Goal: Transaction & Acquisition: Purchase product/service

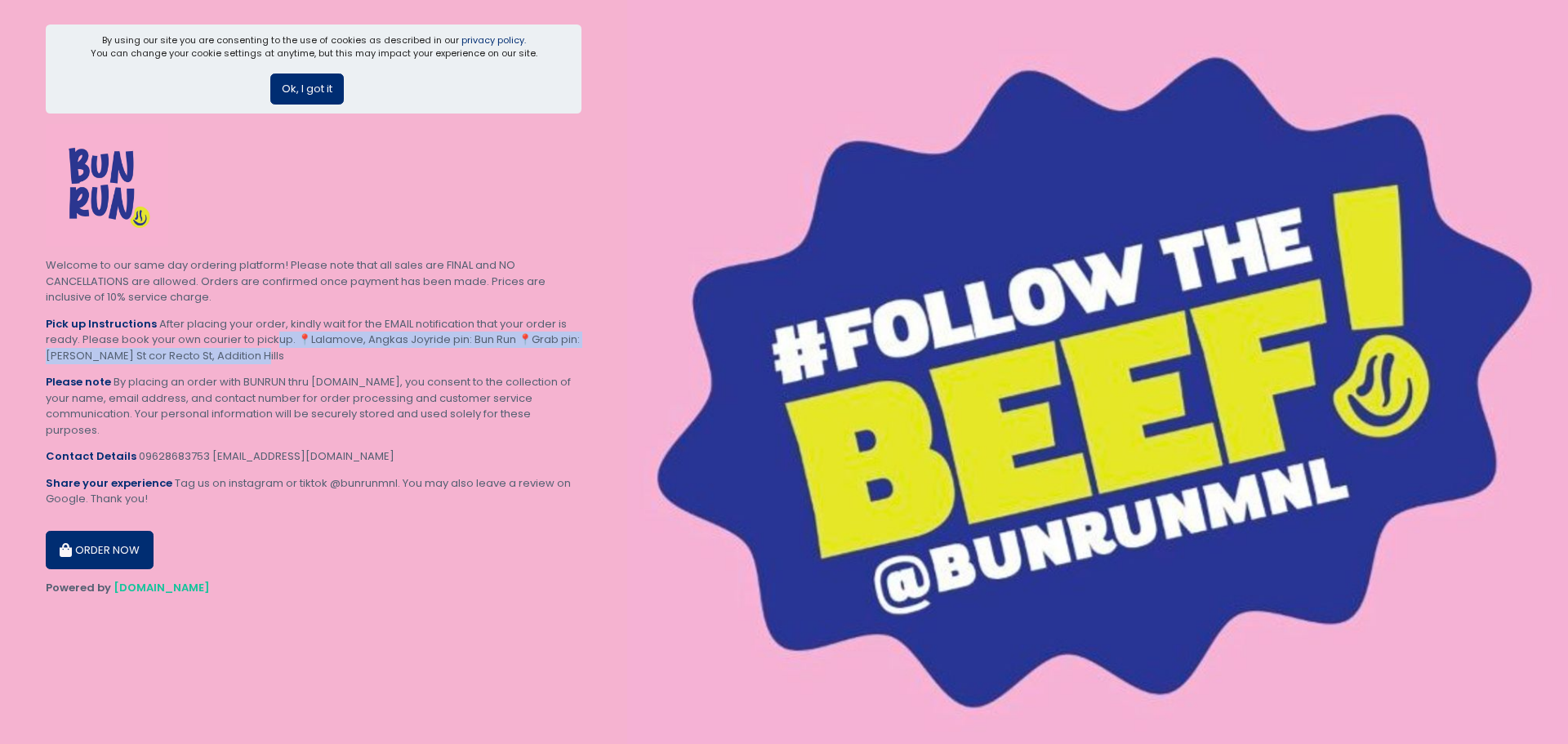
drag, startPoint x: 286, startPoint y: 340, endPoint x: 351, endPoint y: 361, distance: 68.3
click at [351, 361] on div "Pick up Instructions After placing your order, kindly wait for the EMAIL notifi…" at bounding box center [313, 340] width 536 height 48
click at [309, 88] on button "Ok, I got it" at bounding box center [306, 88] width 73 height 31
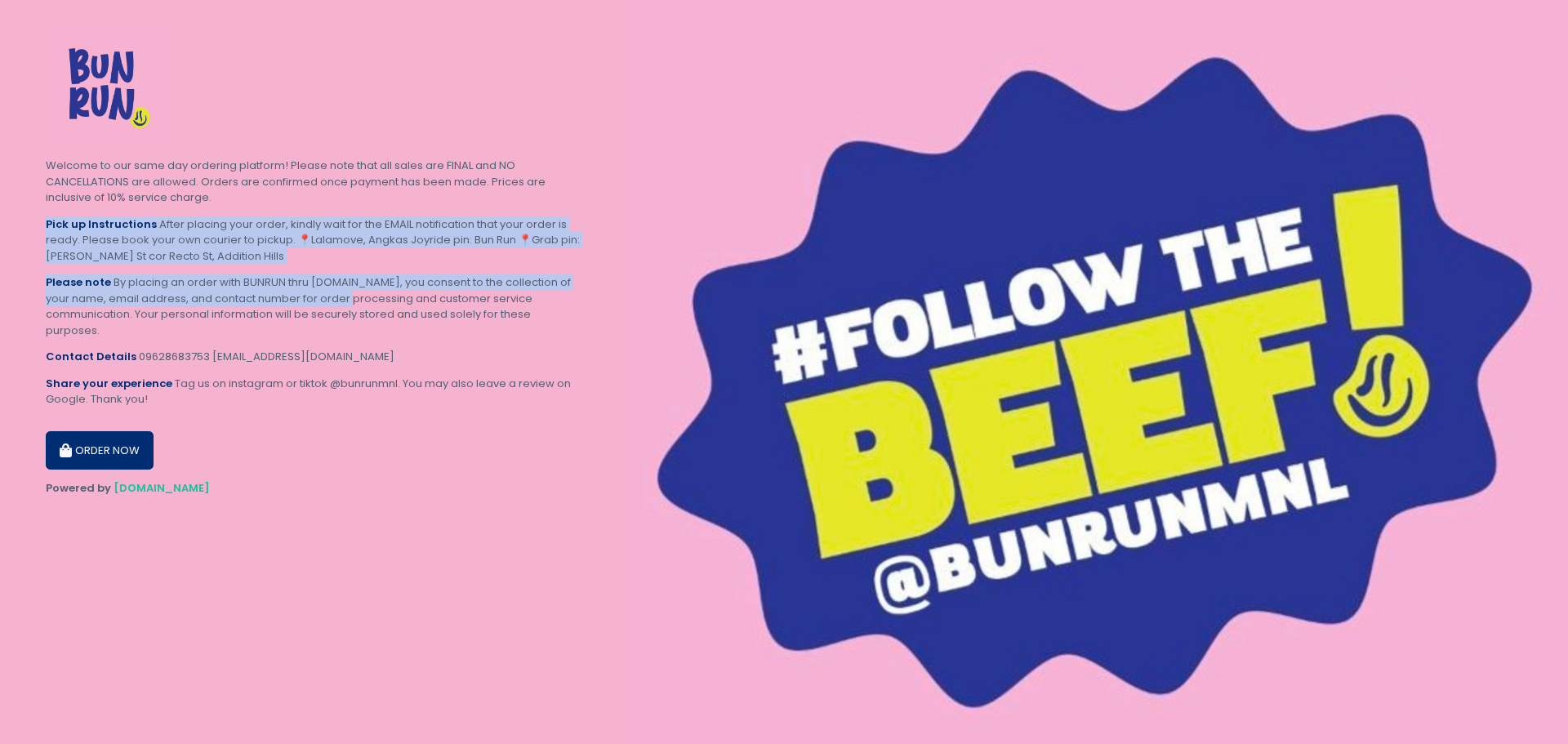
drag, startPoint x: 315, startPoint y: 222, endPoint x: 357, endPoint y: 320, distance: 106.6
click at [357, 320] on section "Welcome to our same day ordering platform! Please note that all sales are FINAL…" at bounding box center [314, 372] width 628 height 744
click at [357, 320] on div "Please note By placing an order with BUNRUN thru [DOMAIN_NAME], you consent to …" at bounding box center [313, 306] width 536 height 64
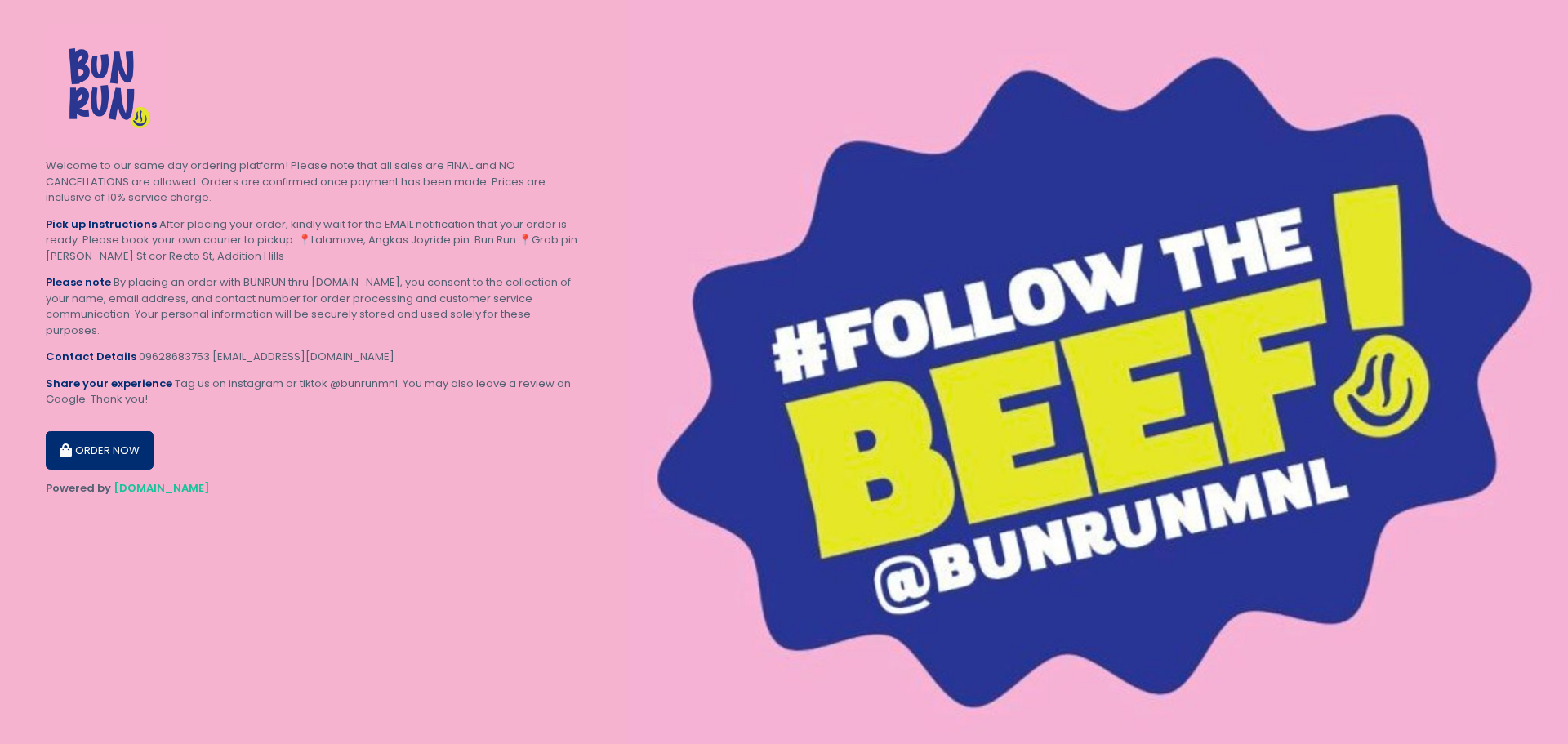
click at [124, 456] on button "ORDER NOW" at bounding box center [99, 451] width 108 height 40
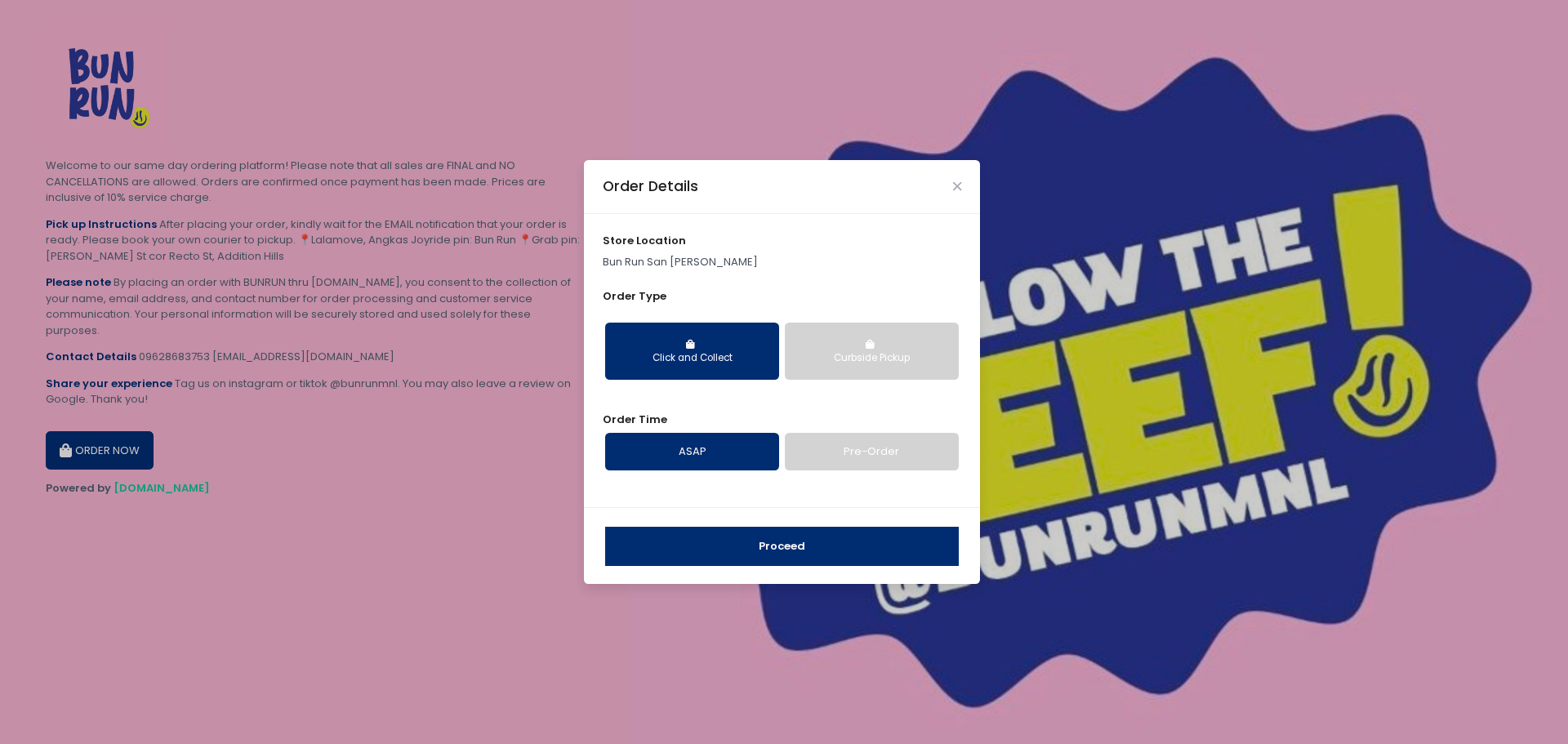
click at [898, 353] on div "Curbside Pickup" at bounding box center [872, 358] width 151 height 14
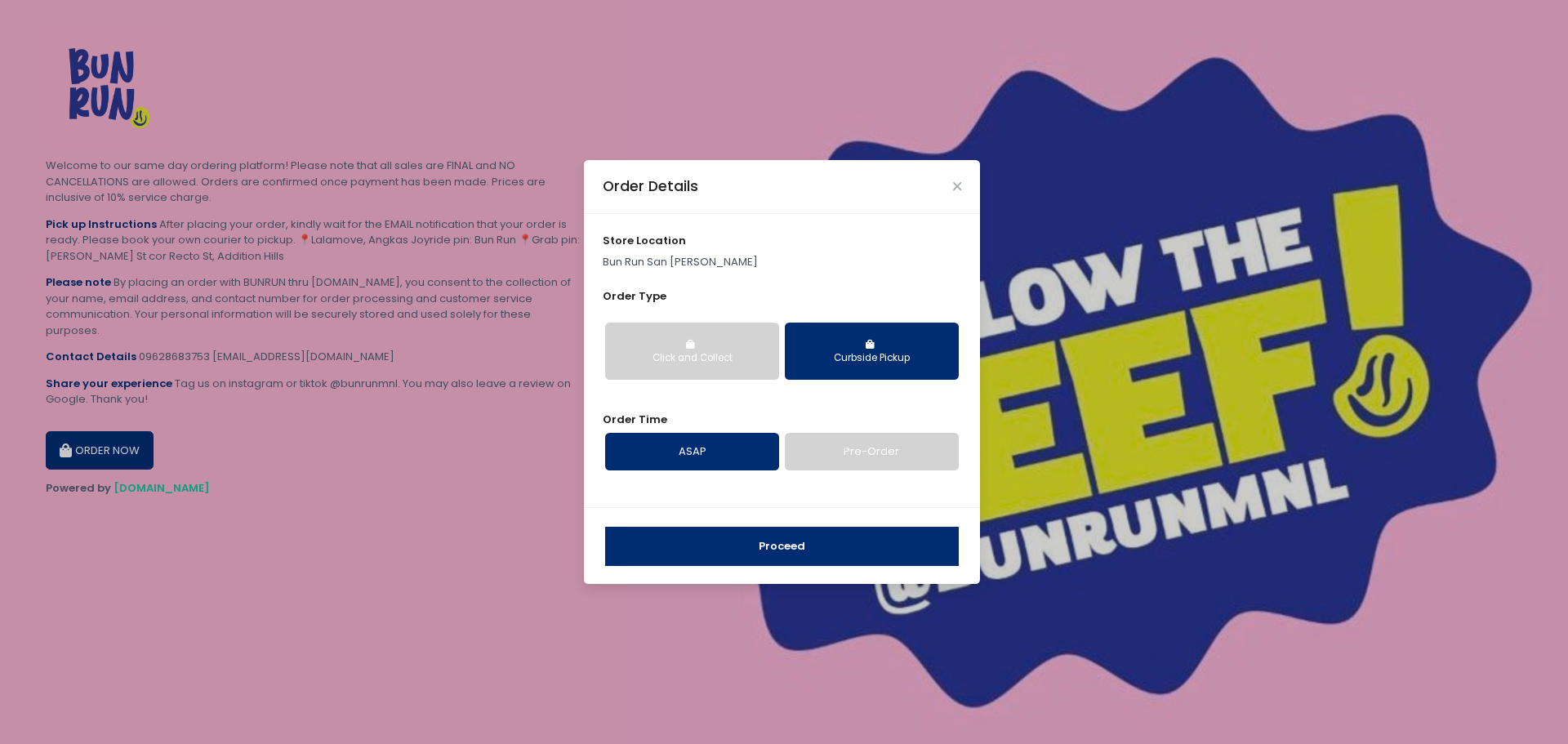
click at [720, 350] on button "Click and Collect" at bounding box center [692, 351] width 174 height 57
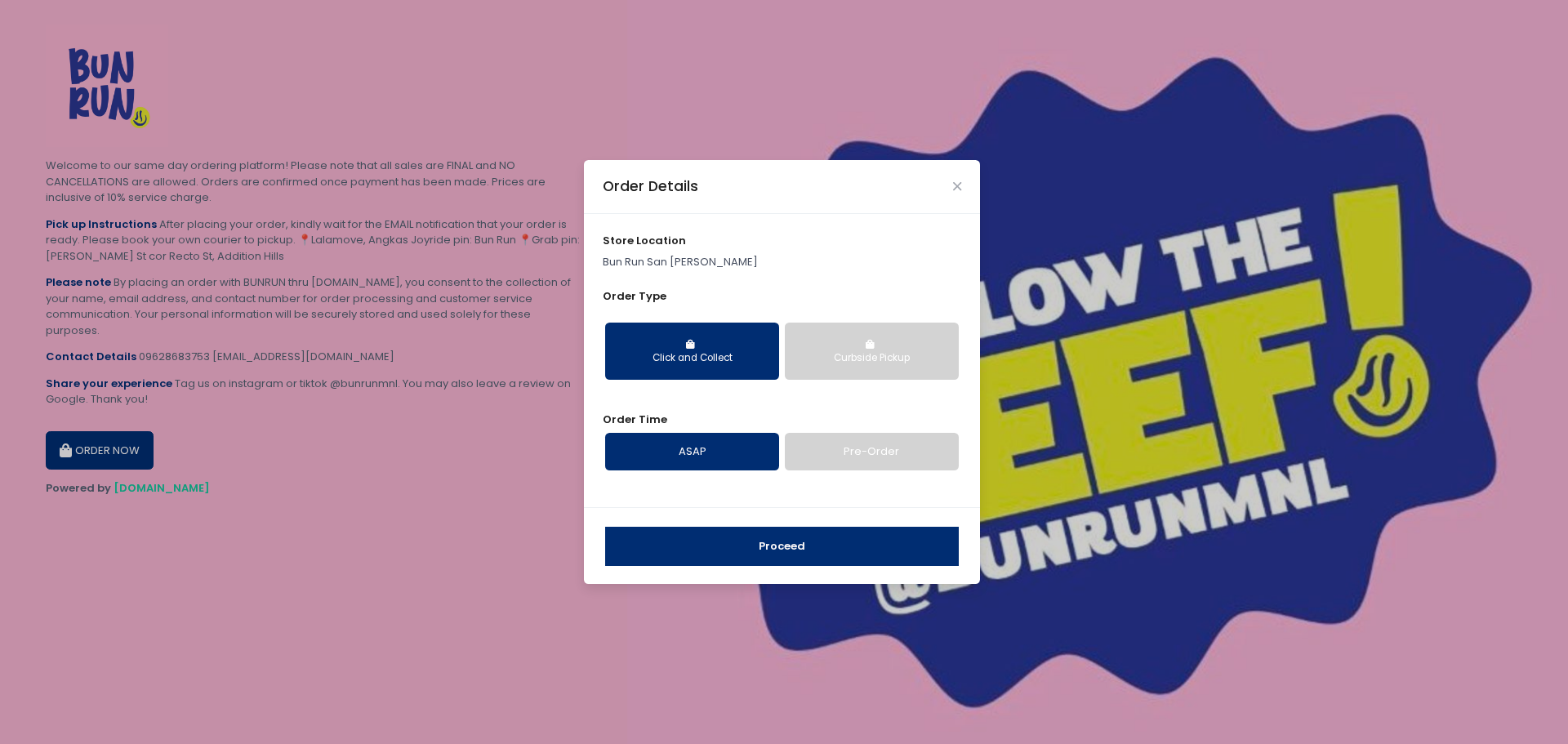
click at [898, 361] on div "Curbside Pickup" at bounding box center [872, 358] width 151 height 14
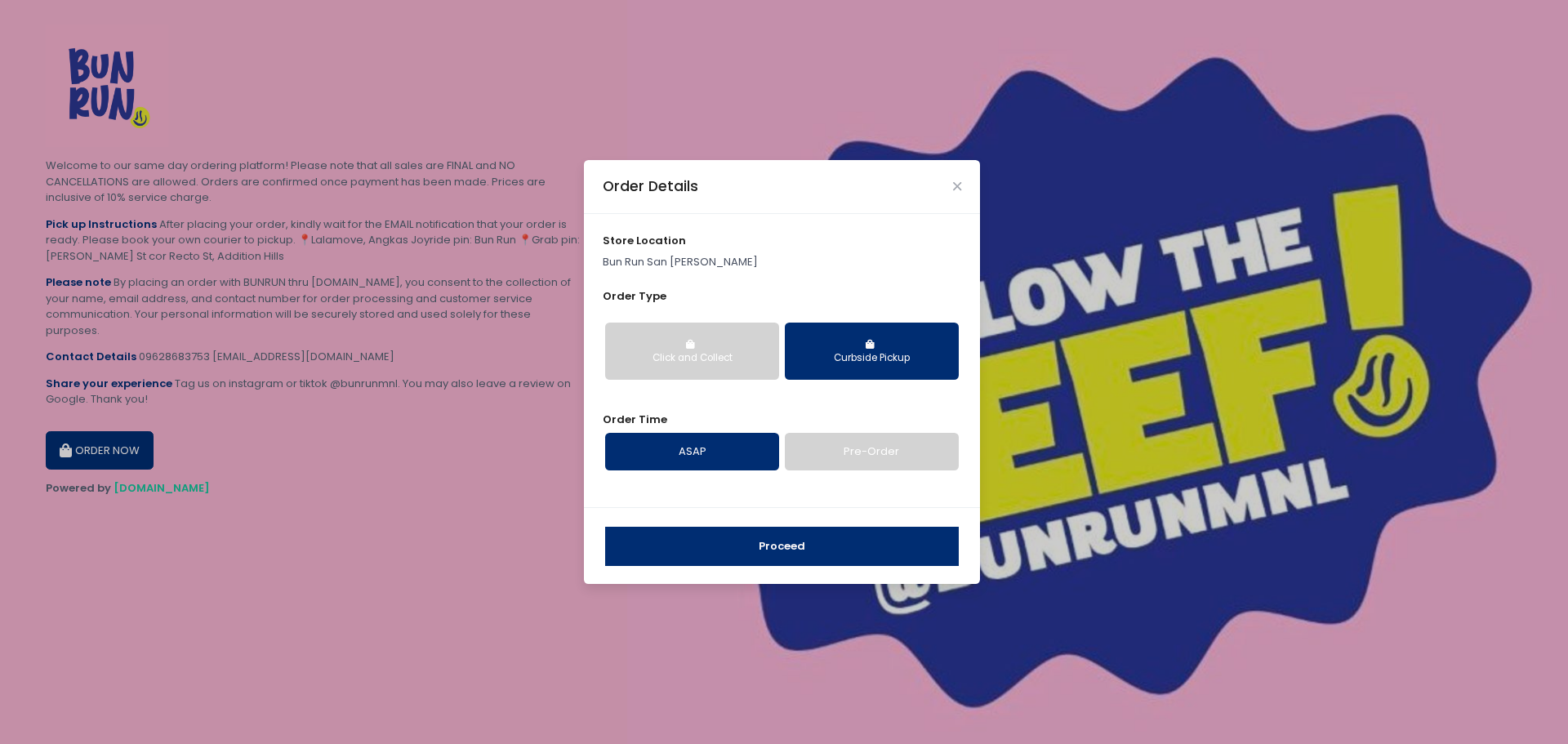
click at [622, 361] on div "Click and Collect" at bounding box center [692, 358] width 151 height 14
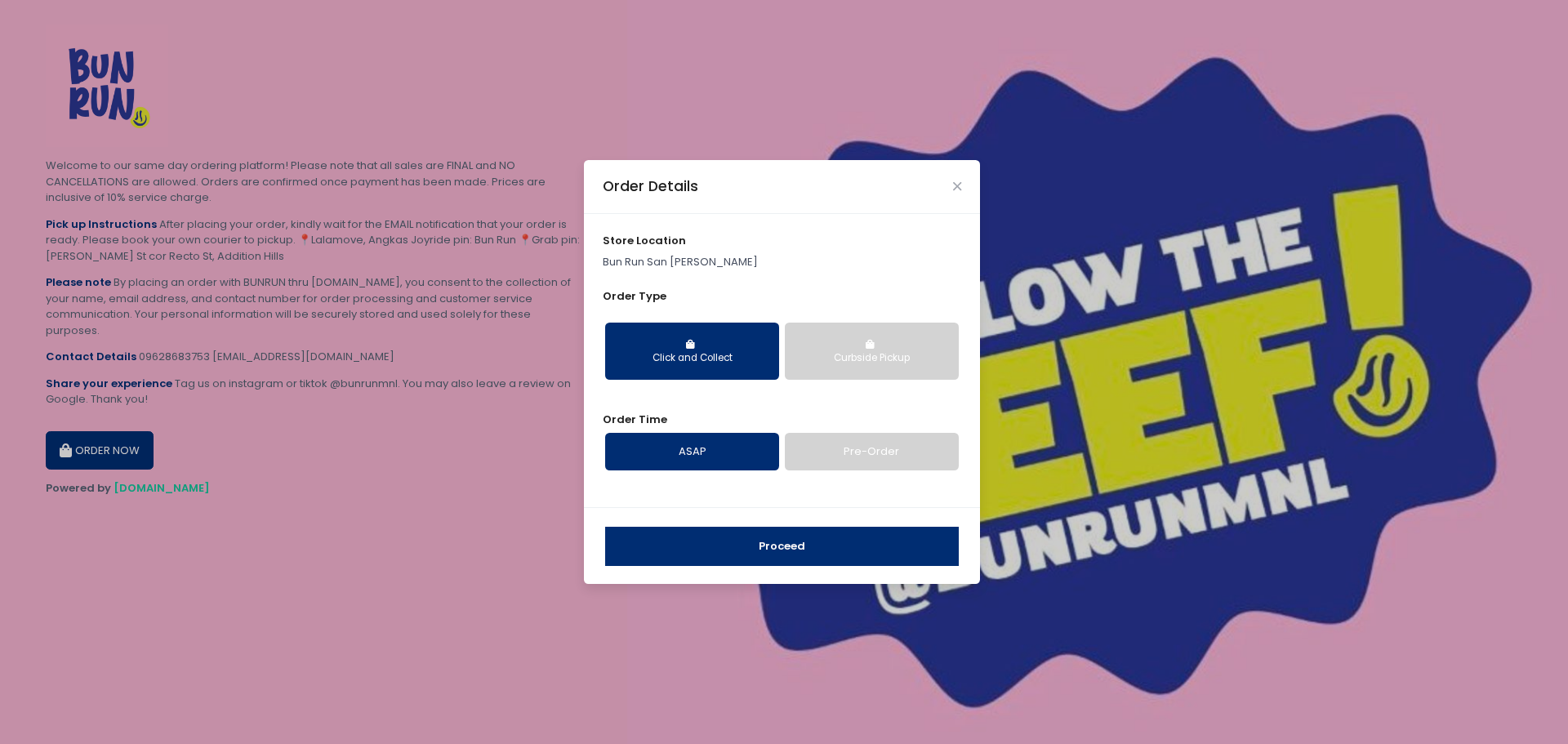
click at [850, 365] on div "Curbside Pickup" at bounding box center [872, 358] width 151 height 14
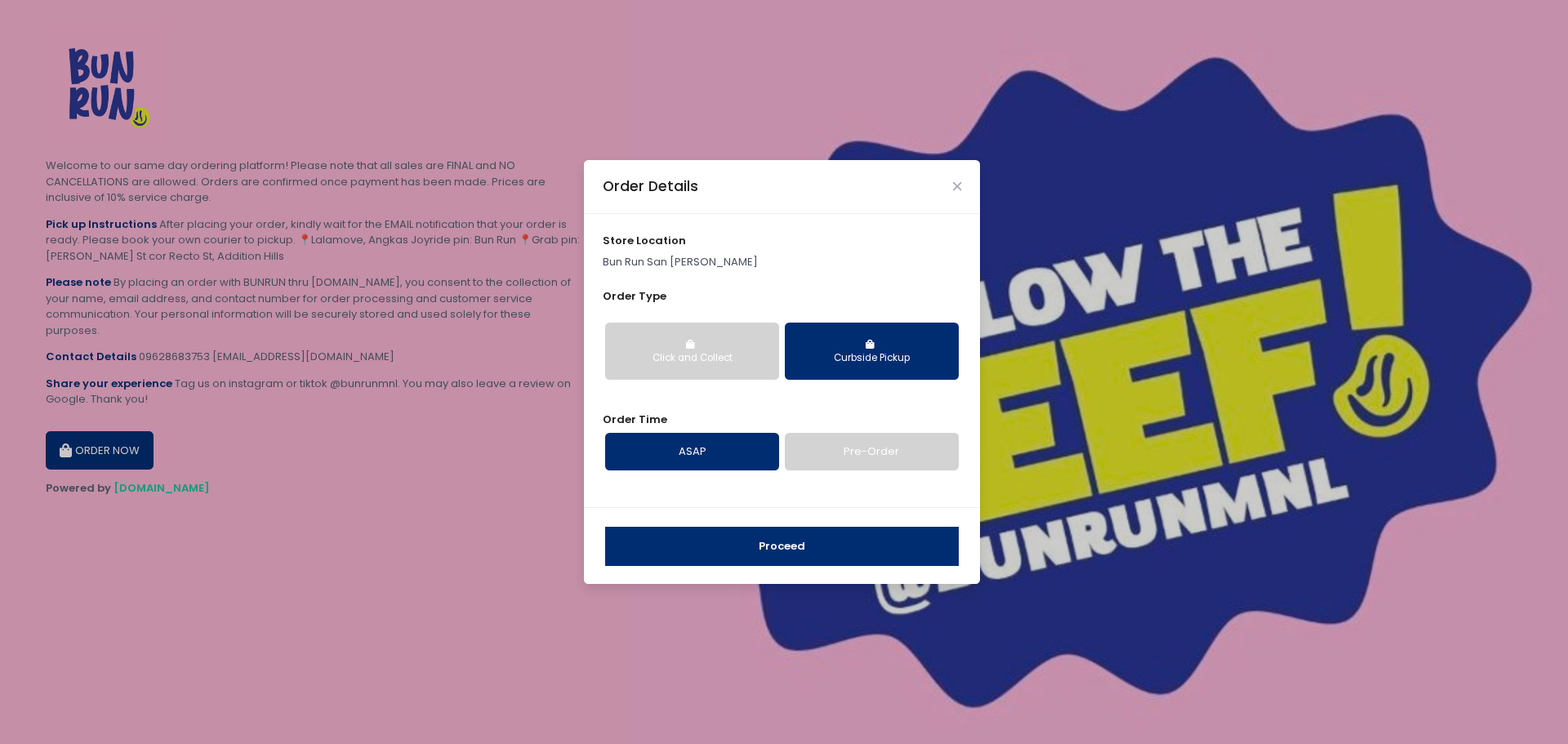
click at [733, 372] on button "Click and Collect" at bounding box center [692, 351] width 174 height 57
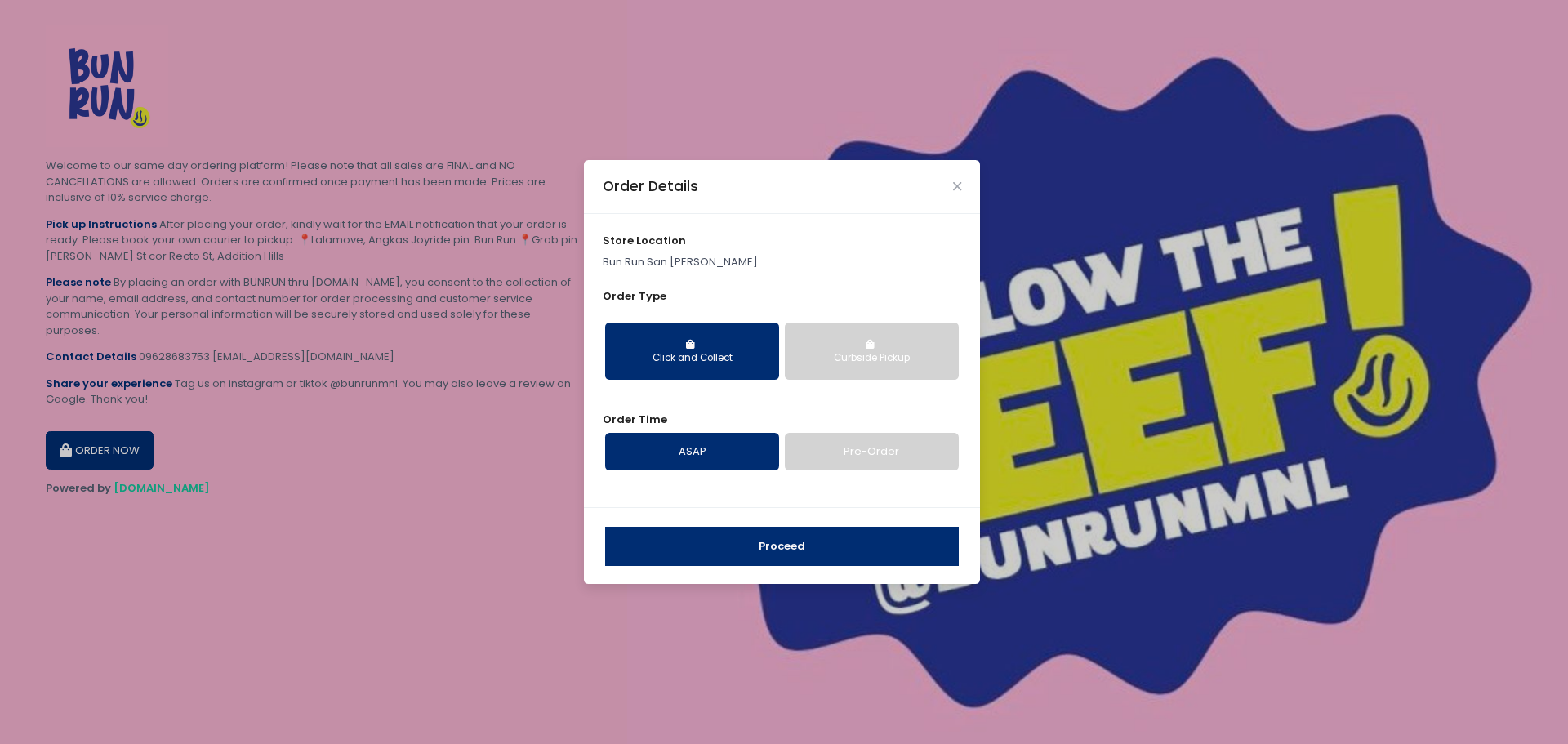
click at [862, 357] on div "Curbside Pickup" at bounding box center [872, 358] width 151 height 14
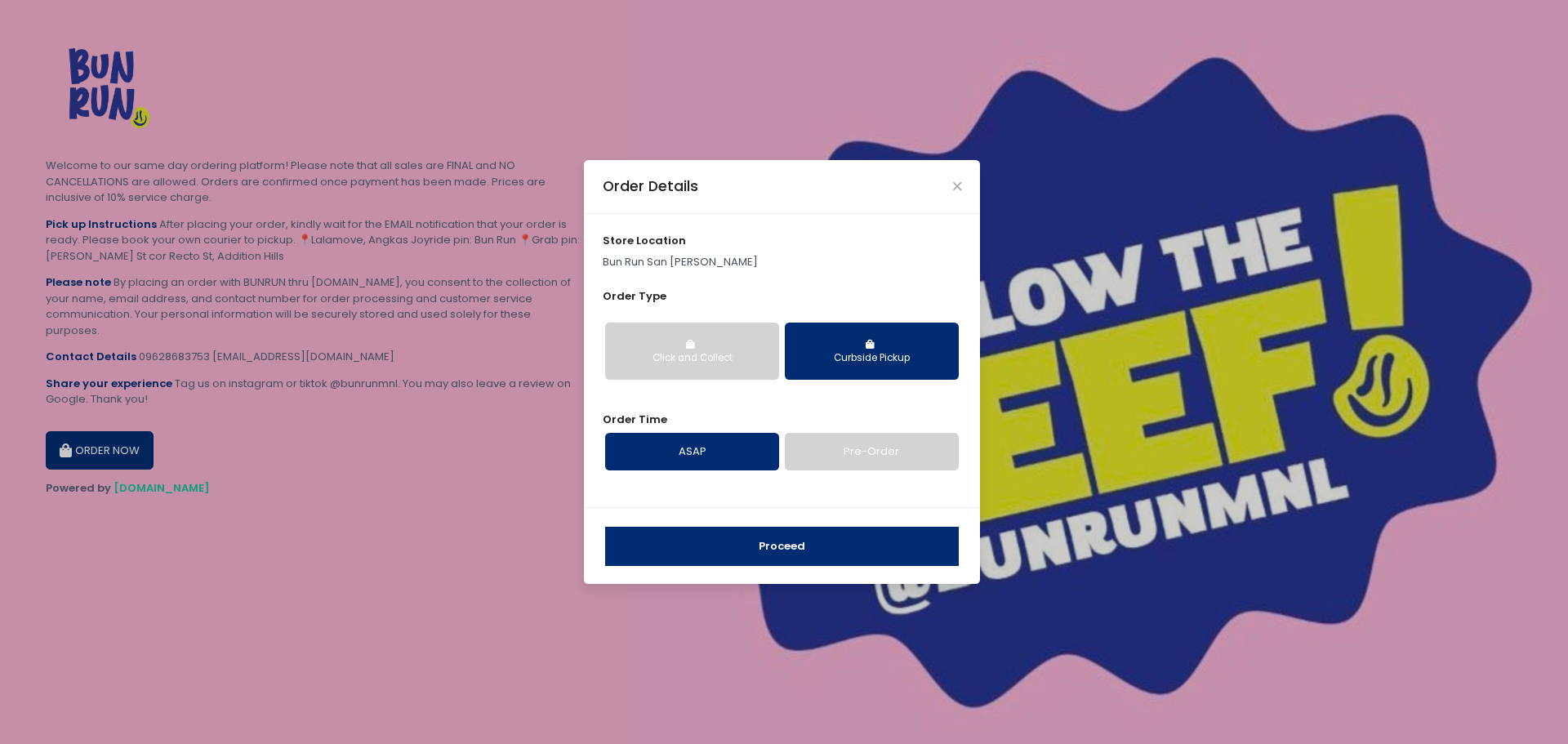
click at [712, 456] on link "ASAP" at bounding box center [692, 451] width 174 height 38
click at [801, 557] on button "Proceed" at bounding box center [782, 546] width 353 height 40
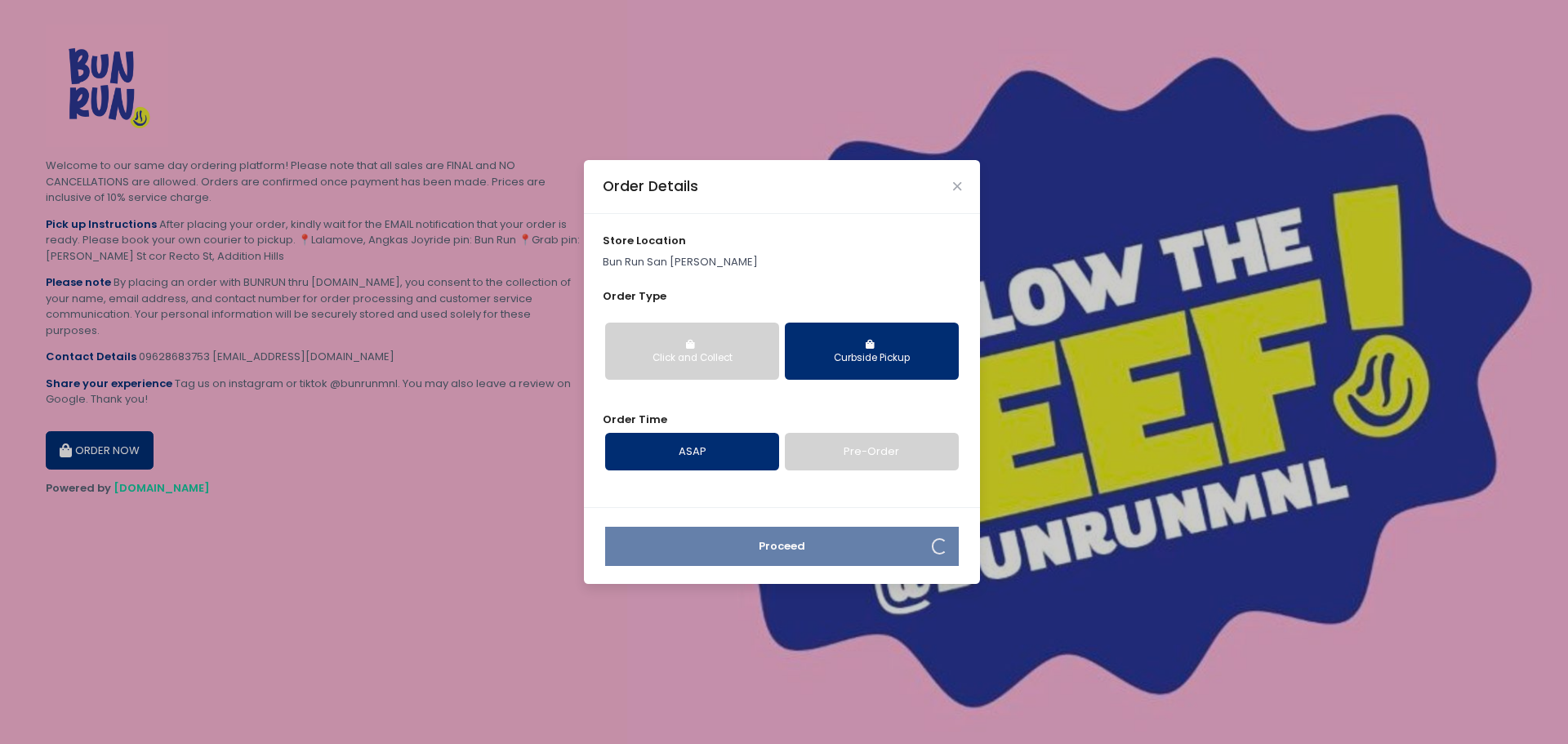
click at [947, 186] on div "Order Details" at bounding box center [781, 187] width 396 height 54
click at [961, 183] on button "Close" at bounding box center [957, 187] width 8 height 8
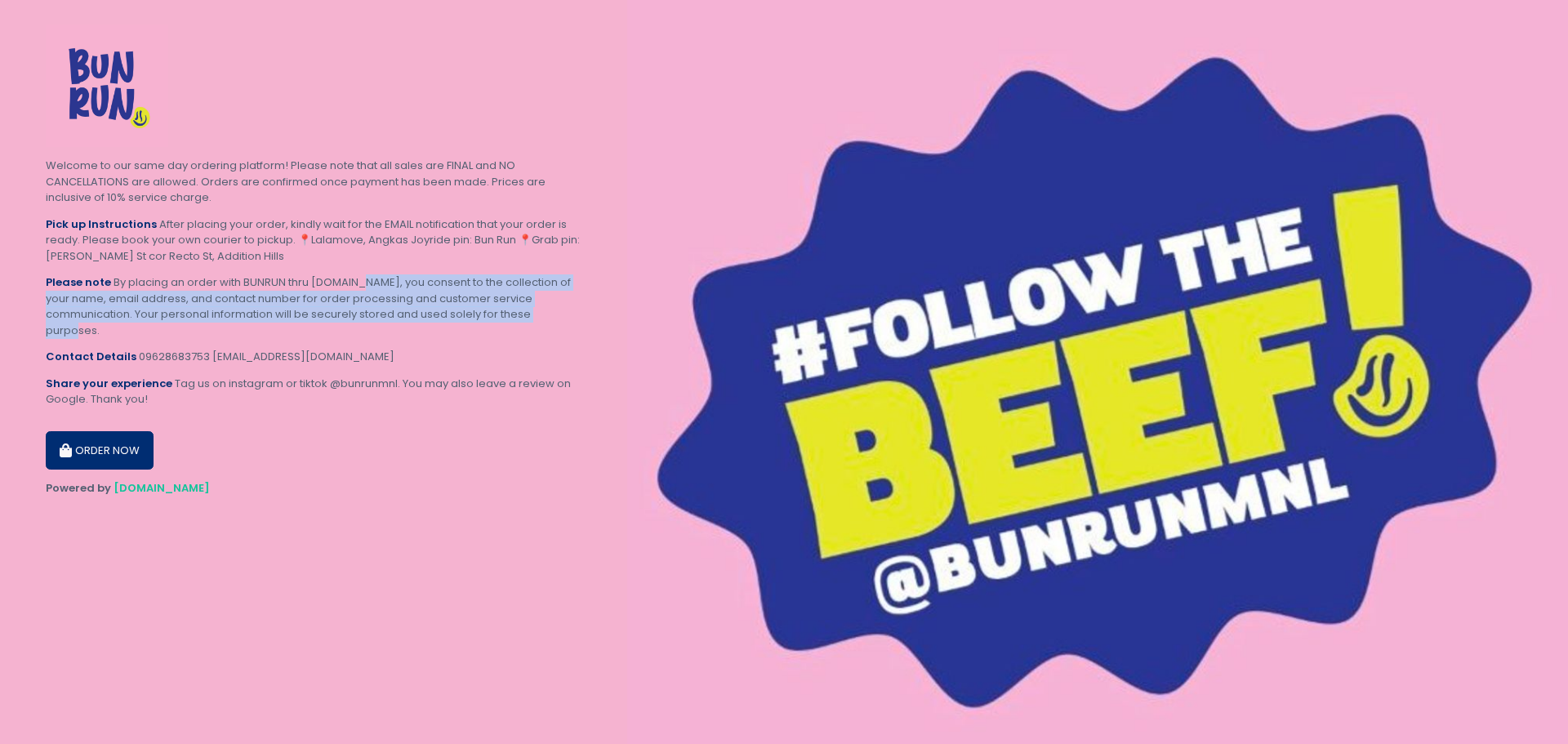
drag, startPoint x: 357, startPoint y: 271, endPoint x: 434, endPoint y: 329, distance: 96.4
click at [434, 329] on div "Pick up Instructions After placing your order, kindly wait for the EMAIL notifi…" at bounding box center [313, 311] width 536 height 191
click at [434, 329] on div "Please note By placing an order with BUNRUN thru [DOMAIN_NAME], you consent to …" at bounding box center [313, 306] width 536 height 64
drag, startPoint x: 434, startPoint y: 329, endPoint x: 454, endPoint y: 302, distance: 33.6
click at [454, 303] on div "Please note By placing an order with BUNRUN thru [DOMAIN_NAME], you consent to …" at bounding box center [313, 306] width 536 height 64
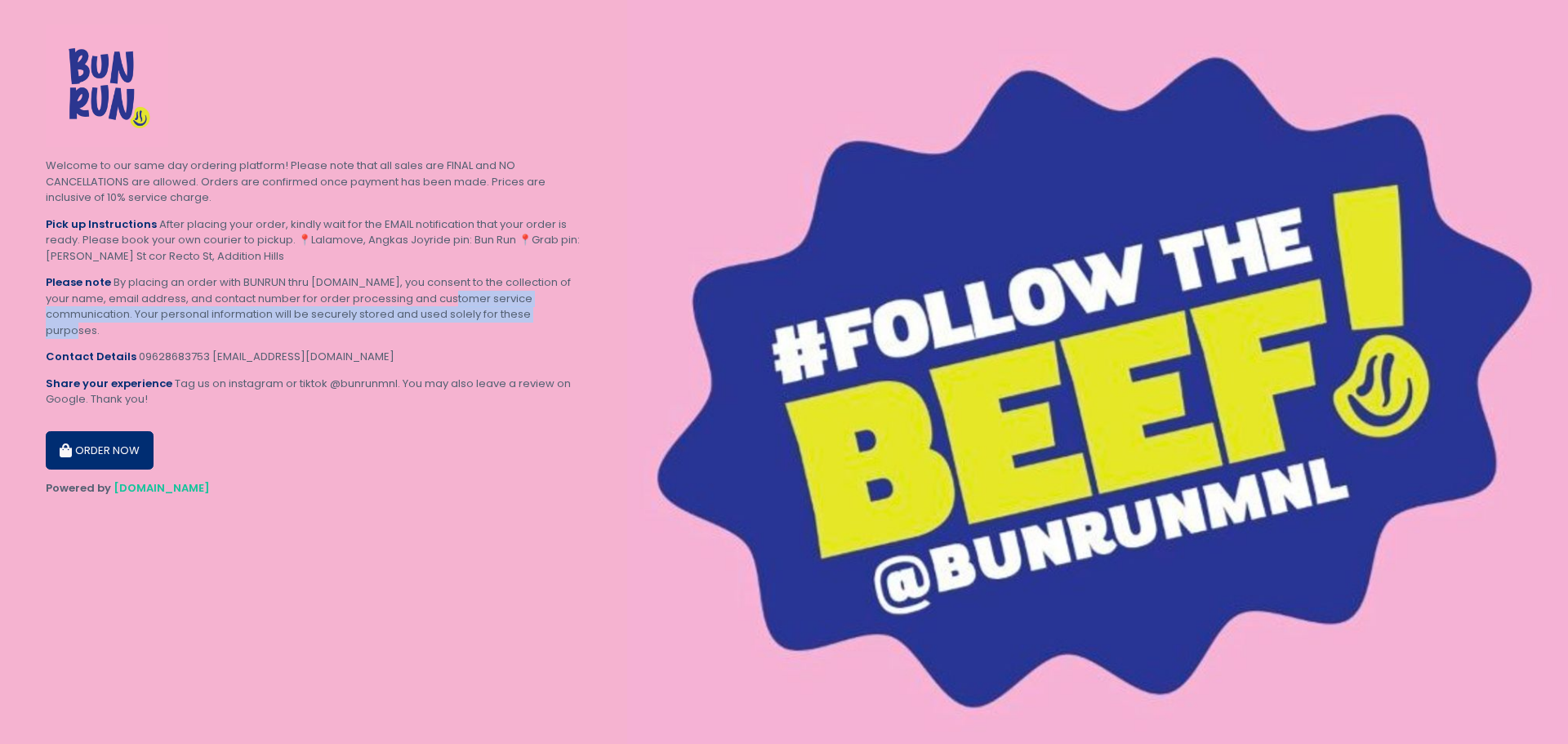
click at [454, 302] on div "Please note By placing an order with BUNRUN thru [DOMAIN_NAME], you consent to …" at bounding box center [313, 306] width 536 height 64
drag, startPoint x: 454, startPoint y: 302, endPoint x: 491, endPoint y: 341, distance: 53.8
click at [491, 341] on div "Pick up Instructions After placing your order, kindly wait for the EMAIL notifi…" at bounding box center [313, 311] width 536 height 191
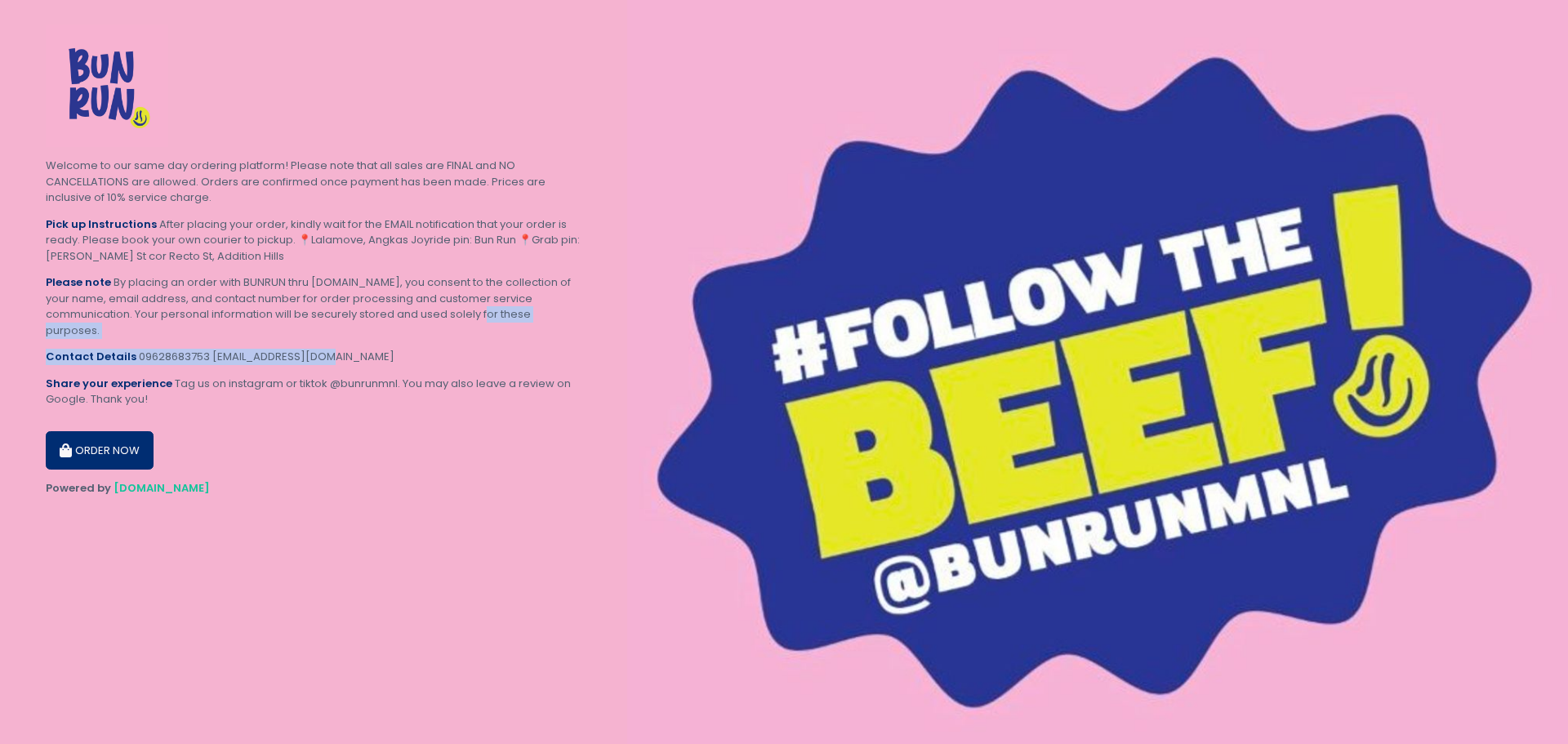
drag, startPoint x: 490, startPoint y: 341, endPoint x: 504, endPoint y: 313, distance: 31.3
click at [504, 313] on div "Pick up Instructions After placing your order, kindly wait for the EMAIL notifi…" at bounding box center [313, 311] width 536 height 191
click at [504, 313] on div "Please note By placing an order with BUNRUN thru [DOMAIN_NAME], you consent to …" at bounding box center [313, 306] width 536 height 64
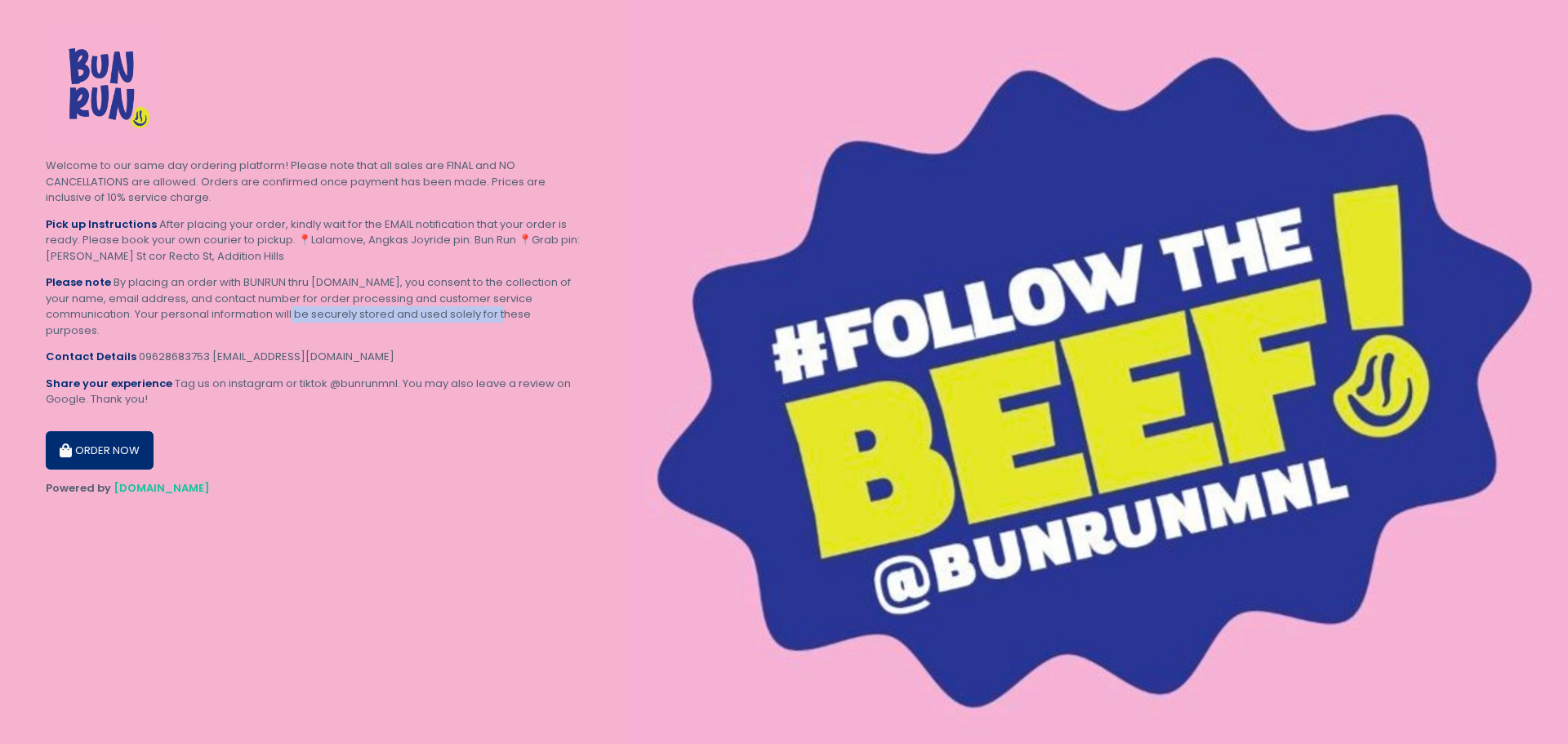
drag, startPoint x: 504, startPoint y: 313, endPoint x: 350, endPoint y: 305, distance: 154.2
click at [350, 305] on div "Please note By placing an order with BUNRUN thru [DOMAIN_NAME], you consent to …" at bounding box center [313, 306] width 536 height 64
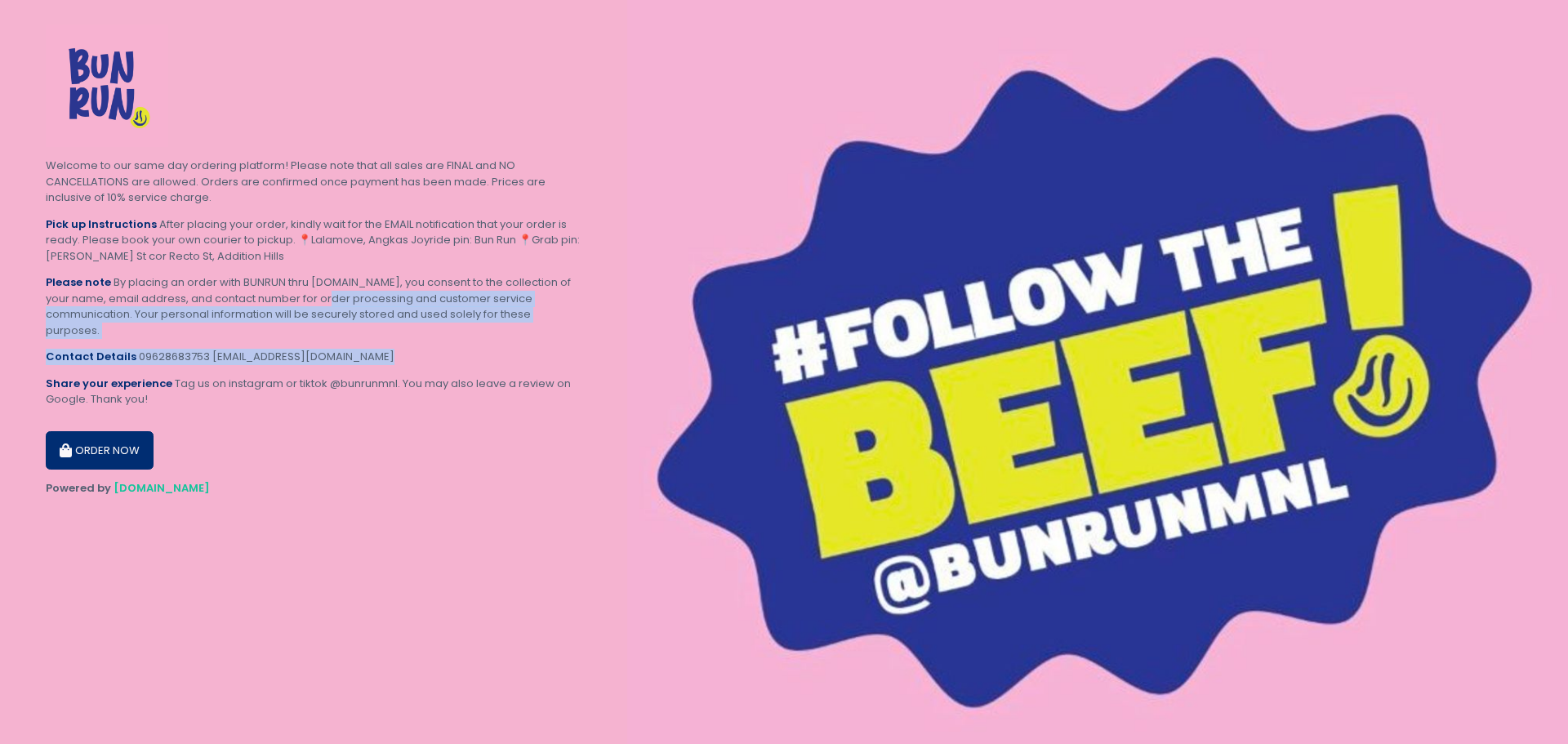
drag, startPoint x: 350, startPoint y: 305, endPoint x: 463, endPoint y: 359, distance: 125.2
click at [463, 358] on div "Pick up Instructions After placing your order, kindly wait for the EMAIL notifi…" at bounding box center [313, 311] width 536 height 191
click at [463, 359] on div "Contact Details [PHONE_NUMBER] [EMAIL_ADDRESS][DOMAIN_NAME]" at bounding box center [313, 356] width 536 height 16
drag, startPoint x: 448, startPoint y: 310, endPoint x: 444, endPoint y: 299, distance: 11.7
click at [444, 301] on div "Pick up Instructions After placing your order, kindly wait for the EMAIL notifi…" at bounding box center [313, 311] width 536 height 191
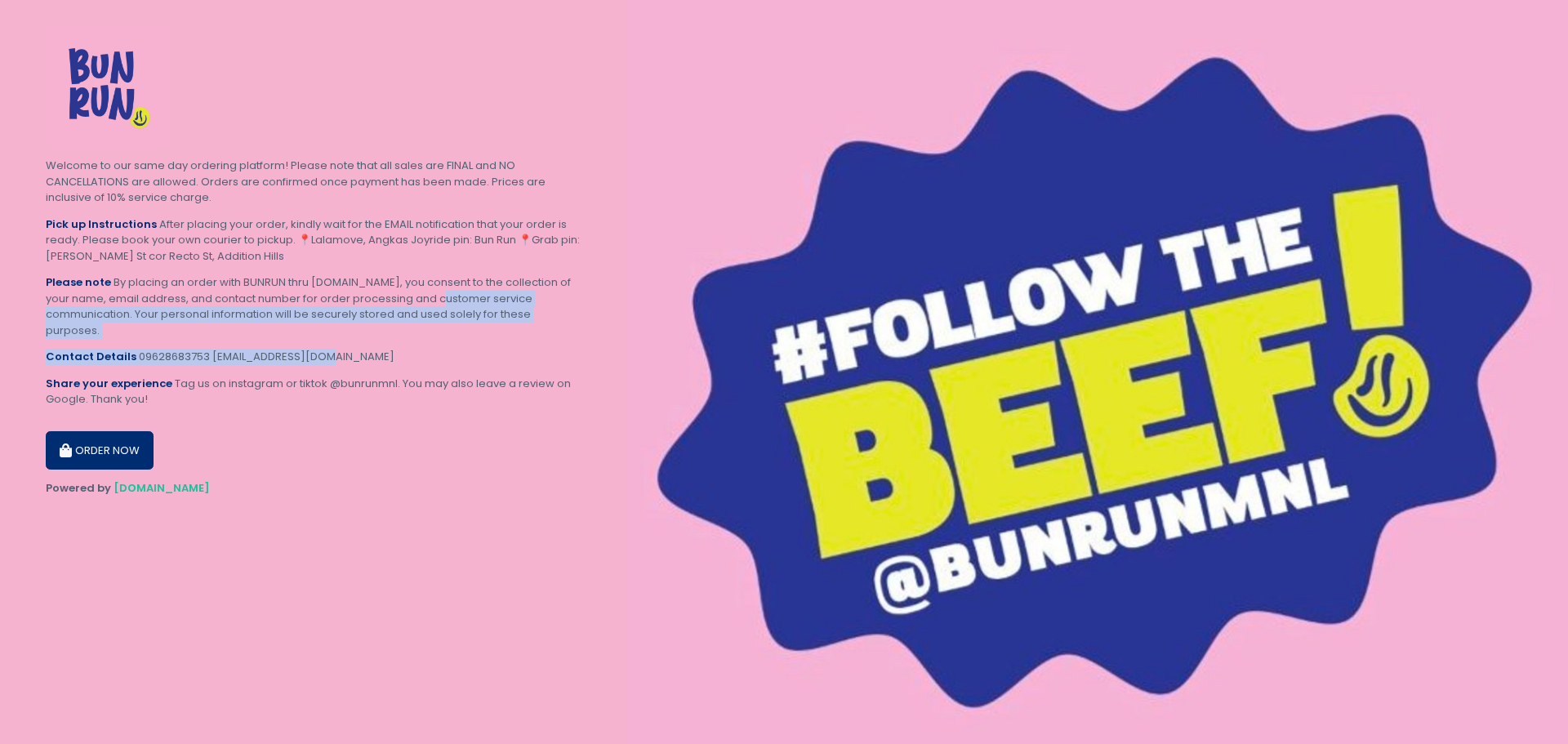
click at [444, 299] on div "Please note By placing an order with BUNRUN thru [DOMAIN_NAME], you consent to …" at bounding box center [313, 306] width 536 height 64
drag, startPoint x: 444, startPoint y: 299, endPoint x: 487, endPoint y: 335, distance: 56.1
click at [487, 335] on div "Please note By placing an order with BUNRUN thru [DOMAIN_NAME], you consent to …" at bounding box center [313, 306] width 536 height 64
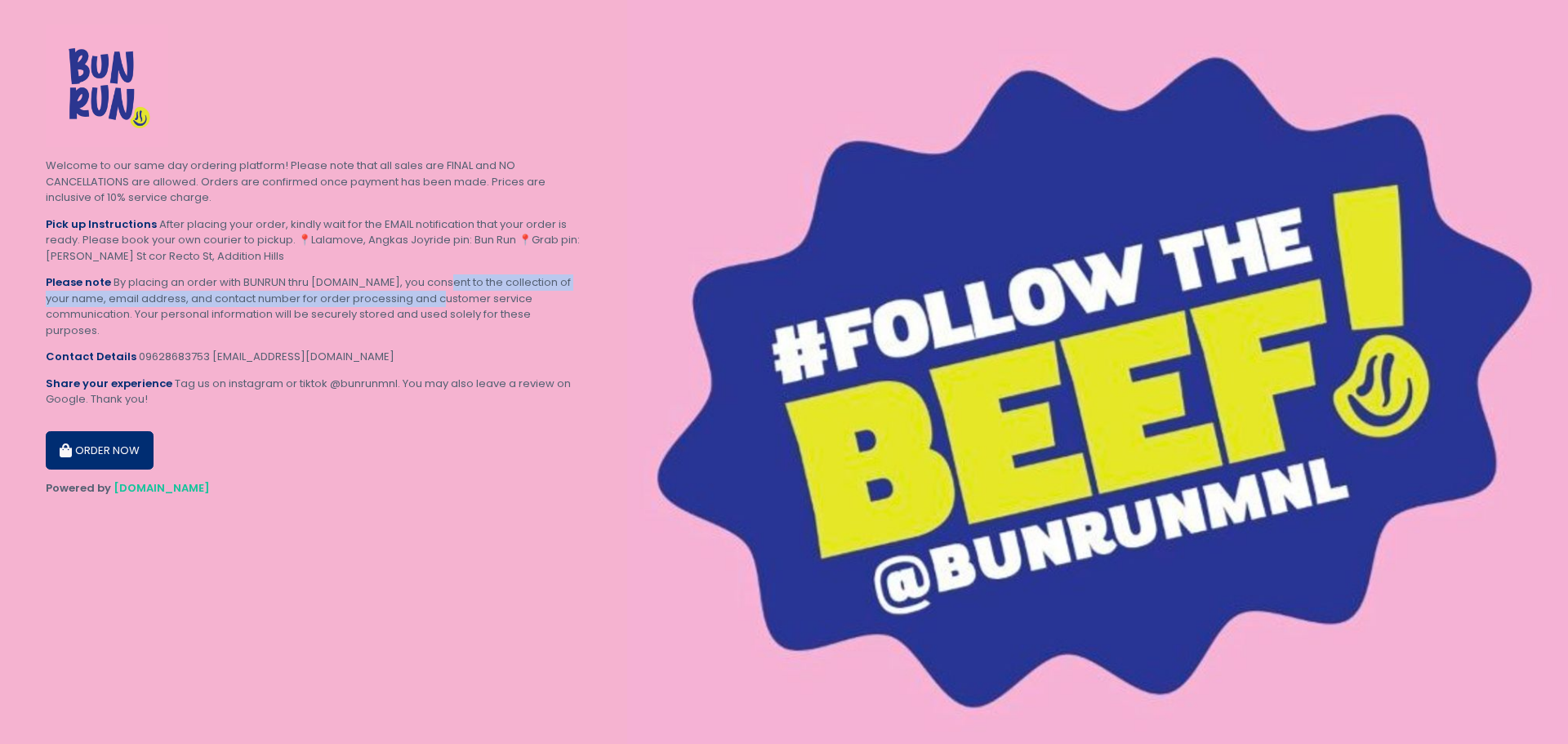
drag, startPoint x: 437, startPoint y: 280, endPoint x: 443, endPoint y: 310, distance: 30.6
click at [443, 310] on div "Please note By placing an order with BUNRUN thru [DOMAIN_NAME], you consent to …" at bounding box center [313, 306] width 536 height 64
